Goal: Task Accomplishment & Management: Use online tool/utility

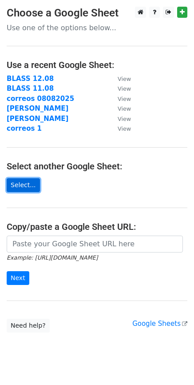
click at [30, 181] on link "Select..." at bounding box center [23, 185] width 33 height 14
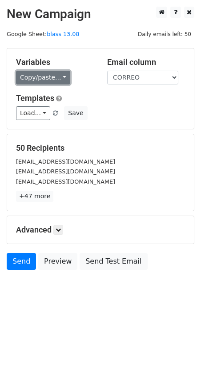
click at [35, 72] on link "Copy/paste..." at bounding box center [43, 78] width 54 height 14
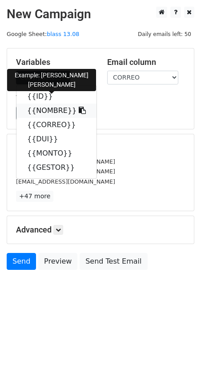
click at [52, 108] on link "{{NOMBRE}}" at bounding box center [56, 111] width 80 height 14
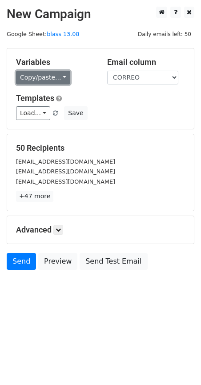
click at [45, 81] on link "Copy/paste..." at bounding box center [43, 78] width 54 height 14
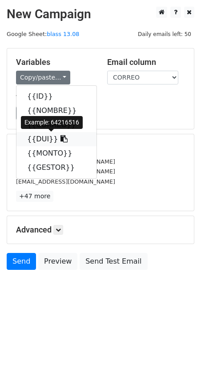
click at [42, 136] on link "{{DUI}}" at bounding box center [56, 139] width 80 height 14
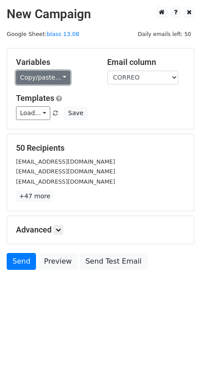
click at [35, 77] on link "Copy/paste..." at bounding box center [43, 78] width 54 height 14
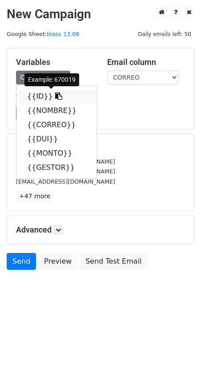
click at [29, 91] on link "{{ID}}" at bounding box center [56, 96] width 80 height 14
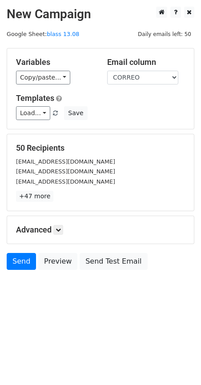
click at [39, 85] on div "Variables Copy/paste... {{ID}} {{NOMBRE}} {{CORREO}} {{DUI}} {{MONTO}} {{GESTOR…" at bounding box center [100, 88] width 187 height 81
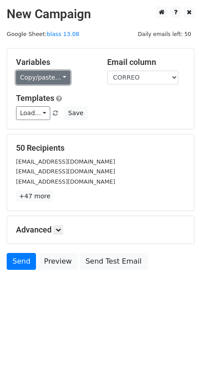
click at [41, 79] on link "Copy/paste..." at bounding box center [43, 78] width 54 height 14
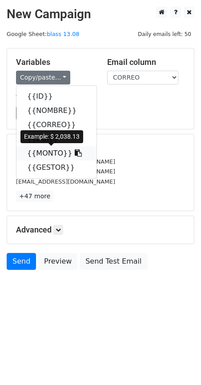
click at [47, 156] on link "{{MONTO}}" at bounding box center [56, 153] width 80 height 14
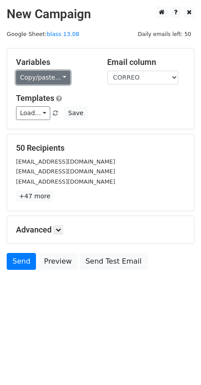
click at [44, 71] on link "Copy/paste..." at bounding box center [43, 78] width 54 height 14
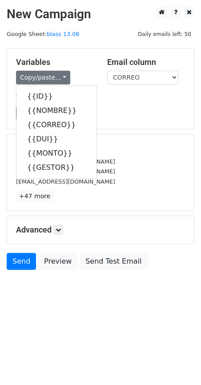
click at [147, 304] on body "New Campaign Daily emails left: 50 Google Sheet: blass 13.08 Variables Copy/pas…" at bounding box center [100, 158] width 201 height 303
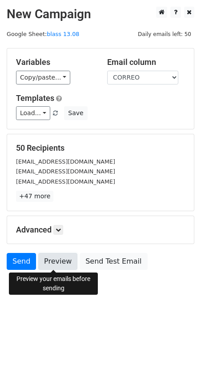
click at [51, 264] on link "Preview" at bounding box center [57, 261] width 39 height 17
